Goal: Task Accomplishment & Management: Manage account settings

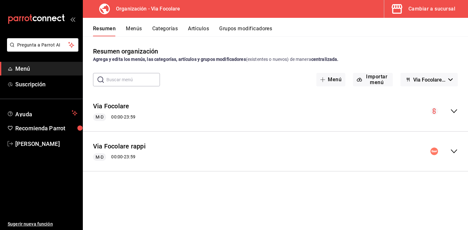
click at [453, 150] on icon "collapse-menu-row" at bounding box center [454, 151] width 8 height 8
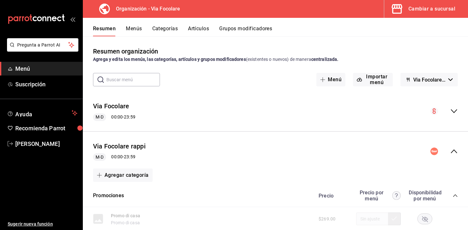
click at [453, 150] on icon "collapse-menu-row" at bounding box center [454, 151] width 8 height 8
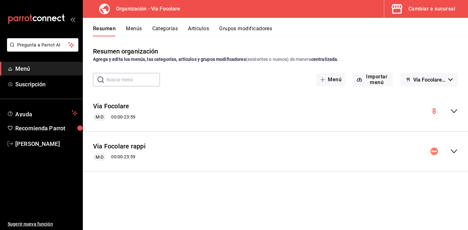
click at [130, 33] on button "Menús" at bounding box center [134, 30] width 16 height 11
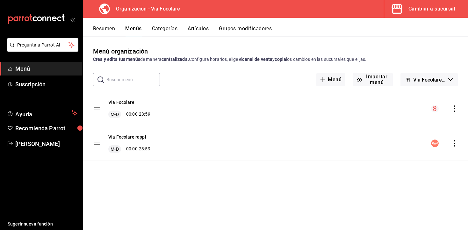
click at [456, 144] on icon "actions" at bounding box center [454, 143] width 6 height 6
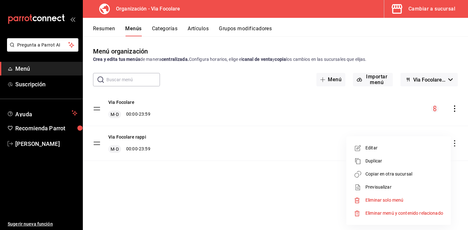
click at [392, 174] on span "Copiar en otra sucursal" at bounding box center [404, 174] width 78 height 7
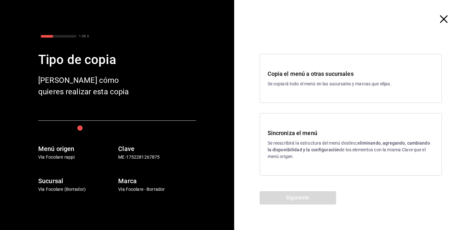
click at [319, 95] on div "Copia el menú a otras sucursales Se copiará todo el menú en las sucursales y ma…" at bounding box center [351, 78] width 182 height 49
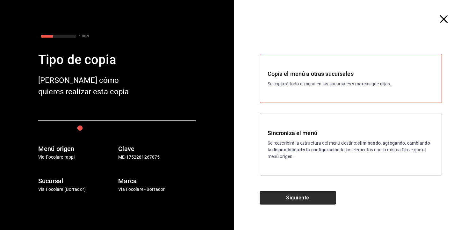
click at [296, 199] on button "Siguiente" at bounding box center [298, 197] width 76 height 13
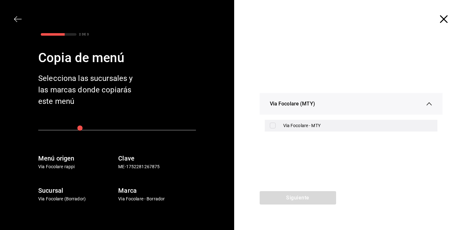
click at [290, 125] on div "Via Focolare - MTY" at bounding box center [357, 125] width 149 height 7
checkbox input "true"
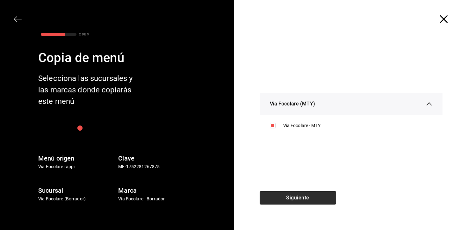
click at [290, 200] on button "Siguiente" at bounding box center [298, 197] width 76 height 13
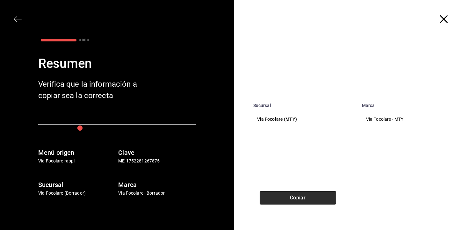
click at [302, 201] on button "Copiar" at bounding box center [298, 197] width 76 height 13
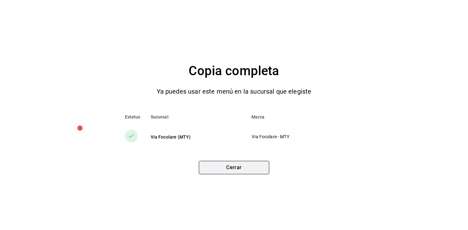
click at [254, 169] on button "Cerrar" at bounding box center [234, 167] width 70 height 13
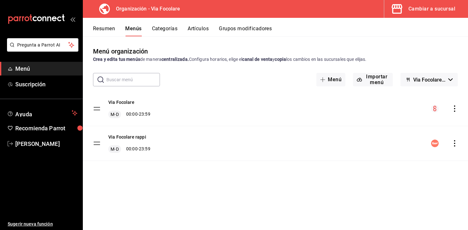
click at [416, 12] on div "Cambiar a sucursal" at bounding box center [431, 8] width 47 height 9
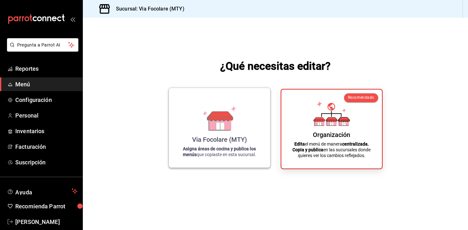
click at [214, 154] on p "Asigna áreas de cocina y publica los menús que copiaste en esta sucursal." at bounding box center [219, 151] width 86 height 11
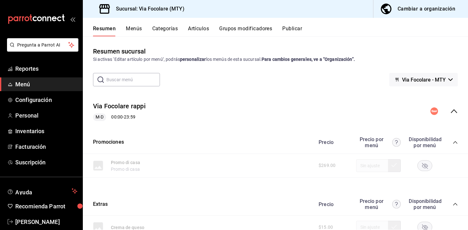
click at [456, 112] on icon "collapse-menu-row" at bounding box center [454, 111] width 6 height 4
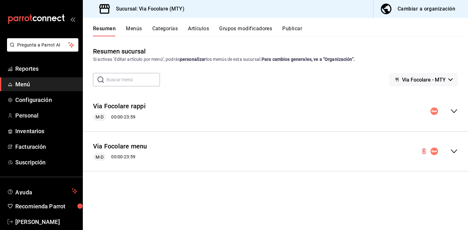
click at [454, 151] on icon "collapse-menu-row" at bounding box center [454, 151] width 8 height 8
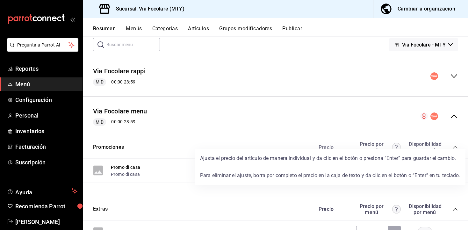
scroll to position [46, 0]
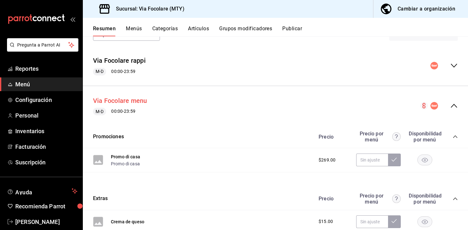
click at [116, 102] on button "Via Focolare menu" at bounding box center [120, 100] width 54 height 9
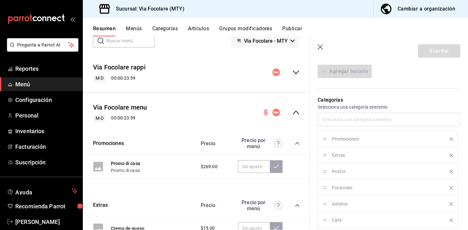
scroll to position [204, 0]
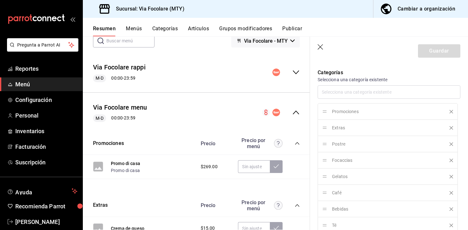
click at [436, 16] on button "Cambiar a organización" at bounding box center [417, 9] width 89 height 18
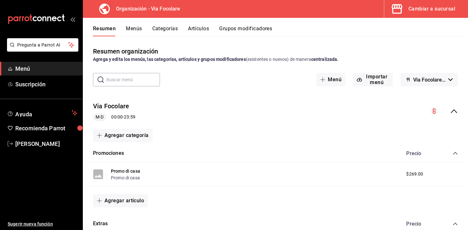
click at [454, 111] on icon "collapse-menu-row" at bounding box center [454, 111] width 8 height 8
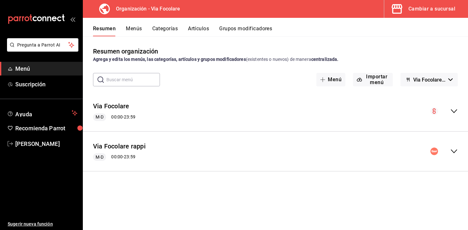
click at [137, 30] on button "Menús" at bounding box center [134, 30] width 16 height 11
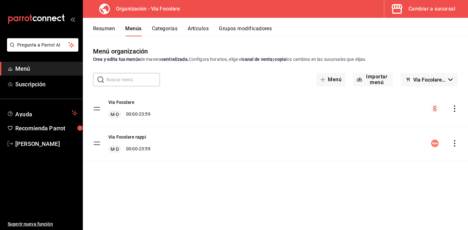
click at [453, 110] on icon "actions" at bounding box center [454, 108] width 6 height 6
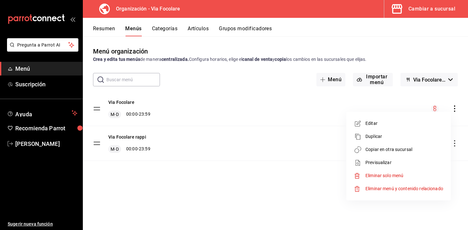
click at [401, 149] on span "Copiar en otra sucursal" at bounding box center [404, 149] width 78 height 7
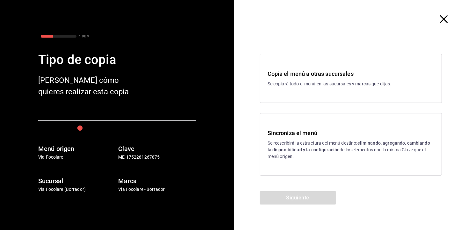
click at [323, 150] on strong "eliminando, agregando, cambiando la disponibilidad y la configuración" at bounding box center [348, 146] width 162 height 12
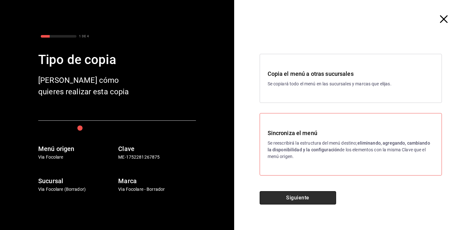
click at [306, 201] on button "Siguiente" at bounding box center [298, 197] width 76 height 13
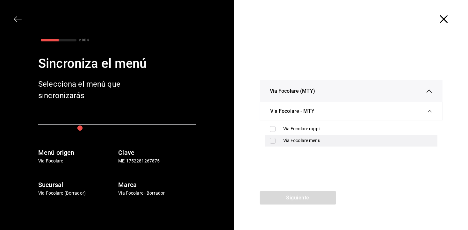
click at [284, 140] on div "Via Focolare menu" at bounding box center [357, 140] width 149 height 7
checkbox input "true"
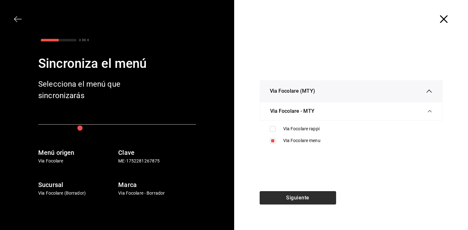
click at [293, 196] on button "Siguiente" at bounding box center [298, 197] width 76 height 13
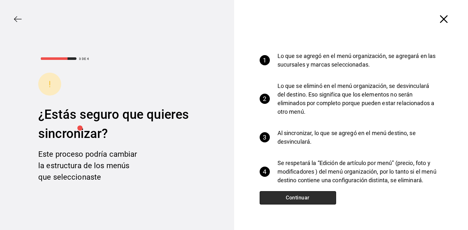
click at [298, 196] on button "Continuar" at bounding box center [298, 197] width 76 height 13
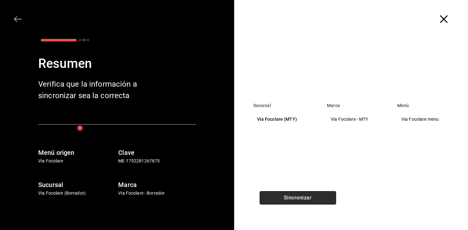
click at [303, 198] on button "Sincronizar" at bounding box center [298, 197] width 76 height 13
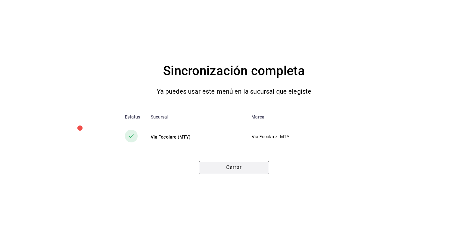
click at [249, 163] on button "Cerrar" at bounding box center [234, 167] width 70 height 13
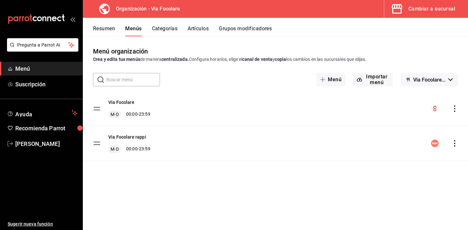
click at [446, 9] on div "Cambiar a sucursal" at bounding box center [431, 8] width 47 height 9
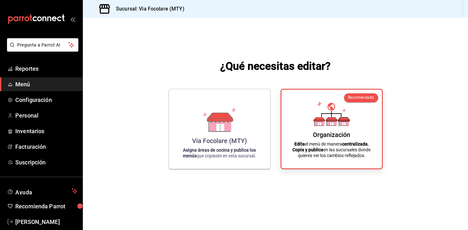
click at [199, 121] on div "Via Focolare (MTY) Asigna áreas de cocina y publica los menús que copiaste en e…" at bounding box center [219, 128] width 86 height 69
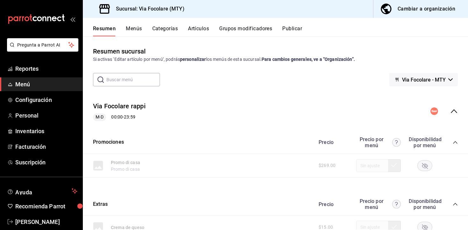
click at [451, 114] on icon "collapse-menu-row" at bounding box center [454, 111] width 8 height 8
